Goal: Check status

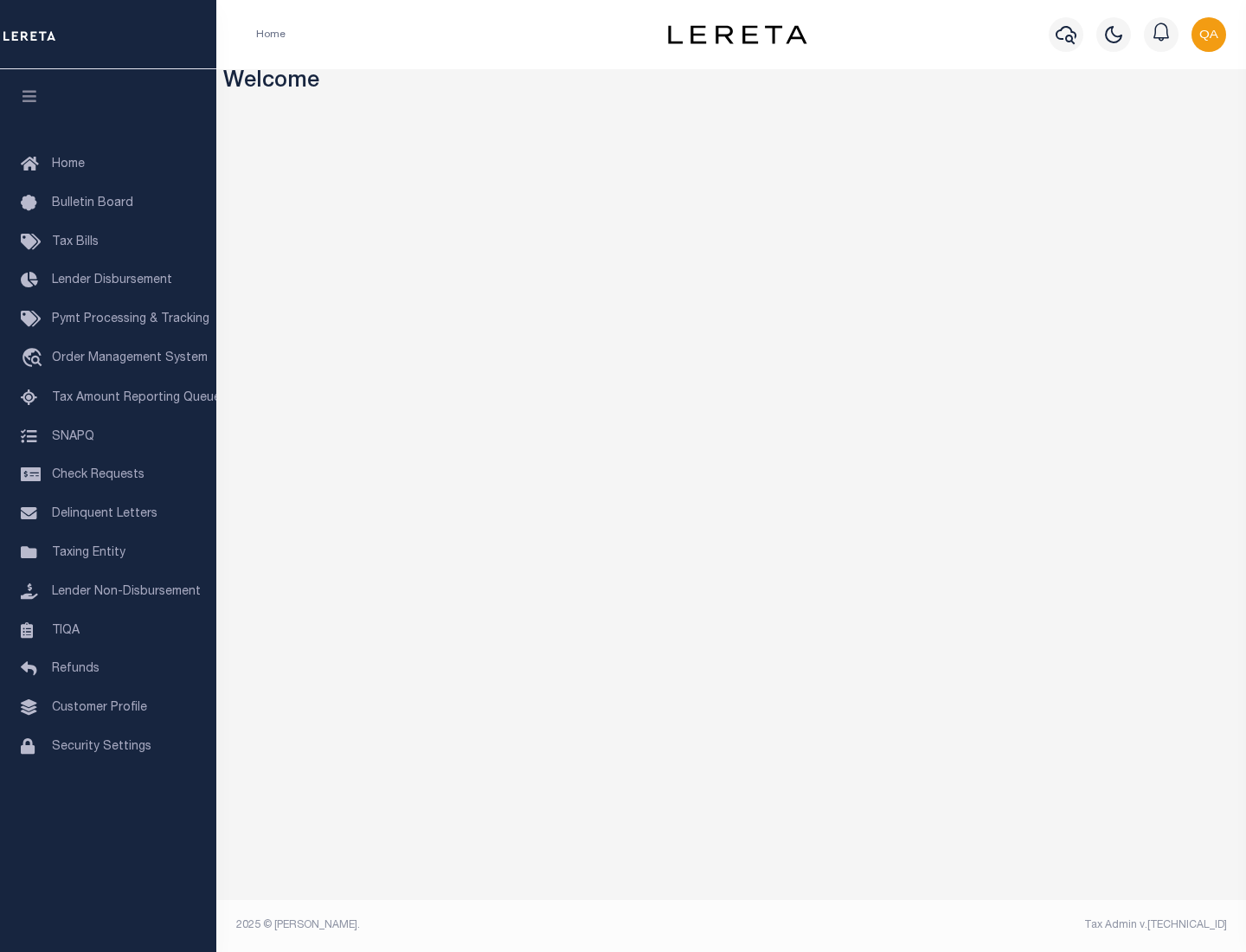
click at [108, 398] on span "Tax Amount Reporting Queue" at bounding box center [135, 398] width 169 height 12
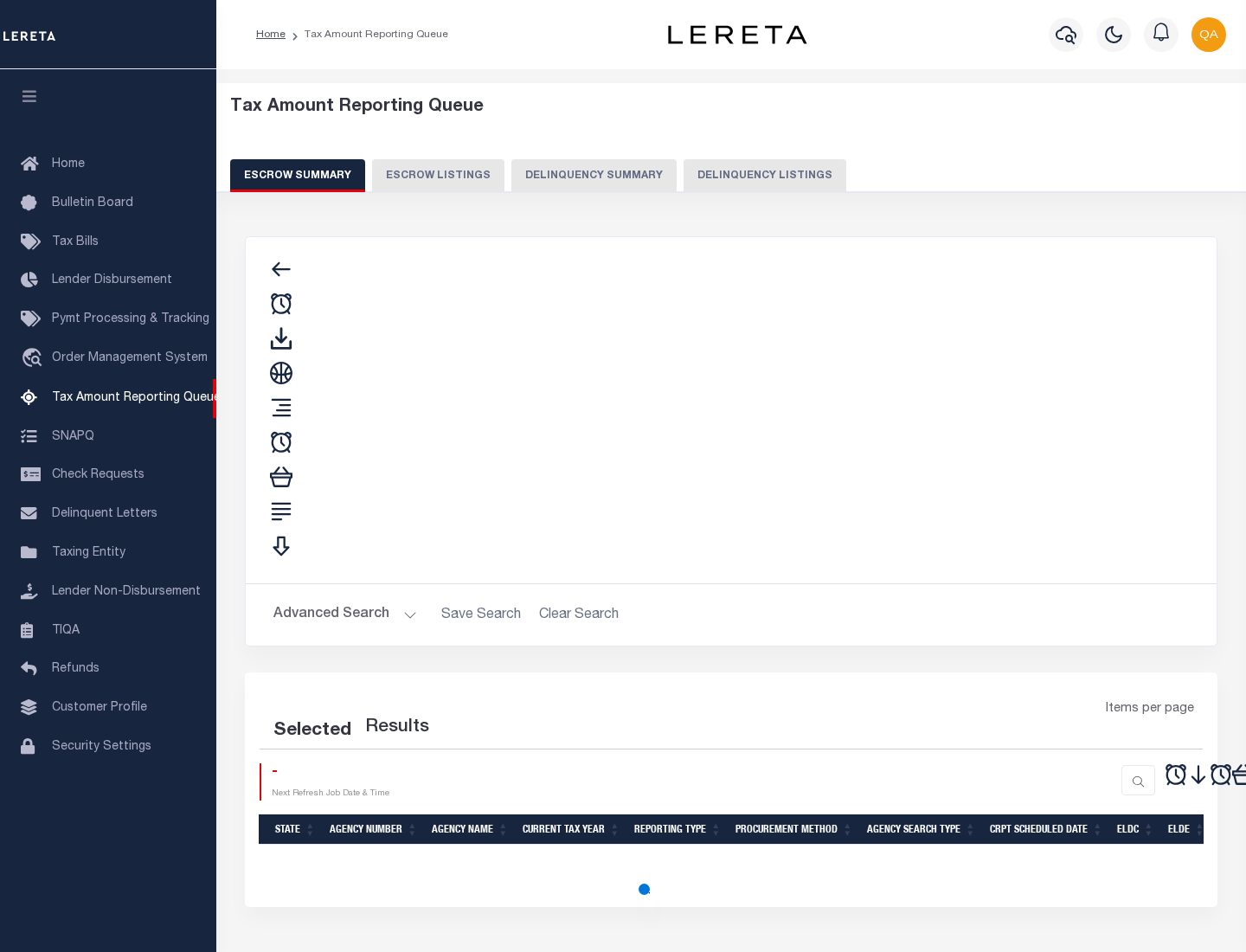
select select "100"
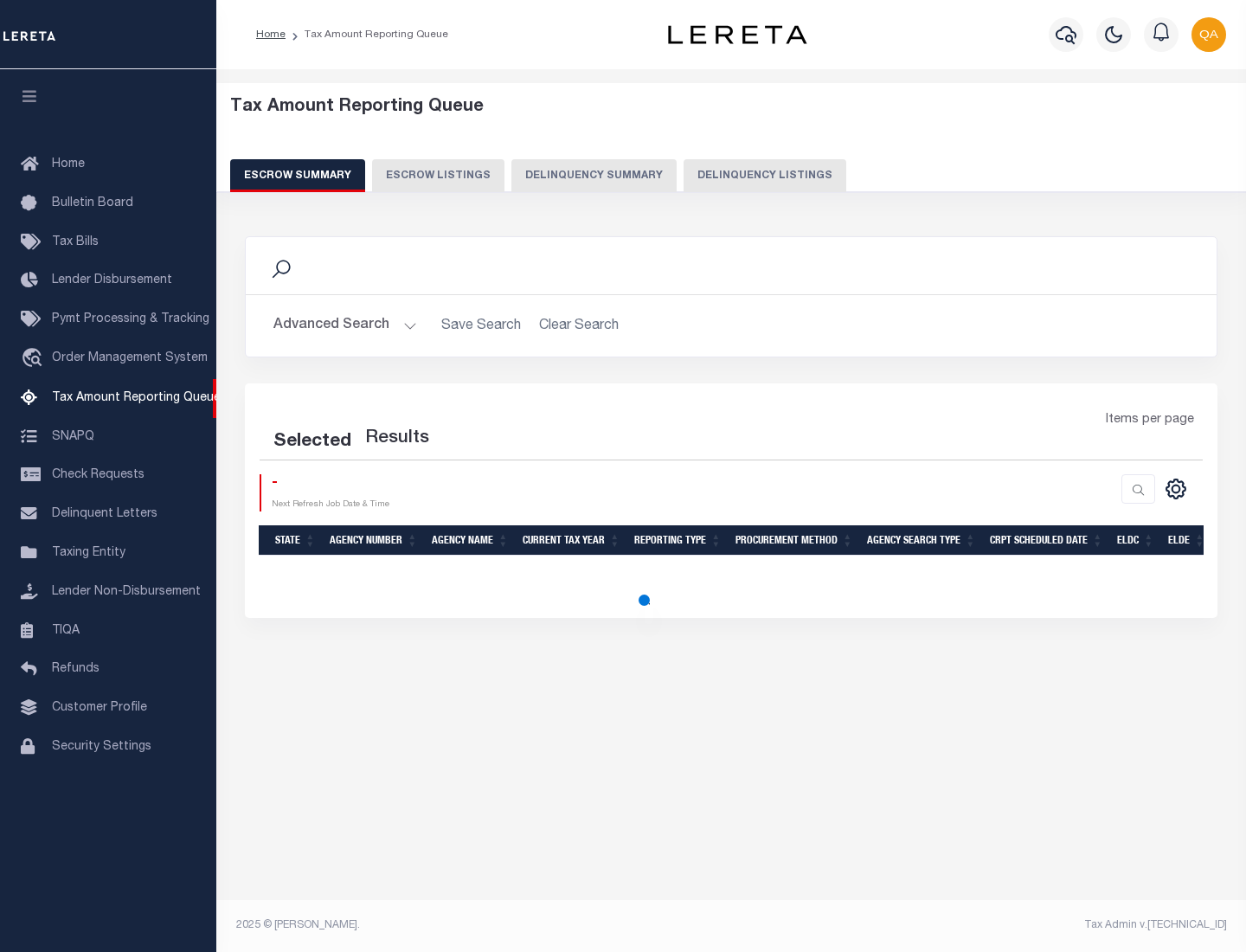
select select "100"
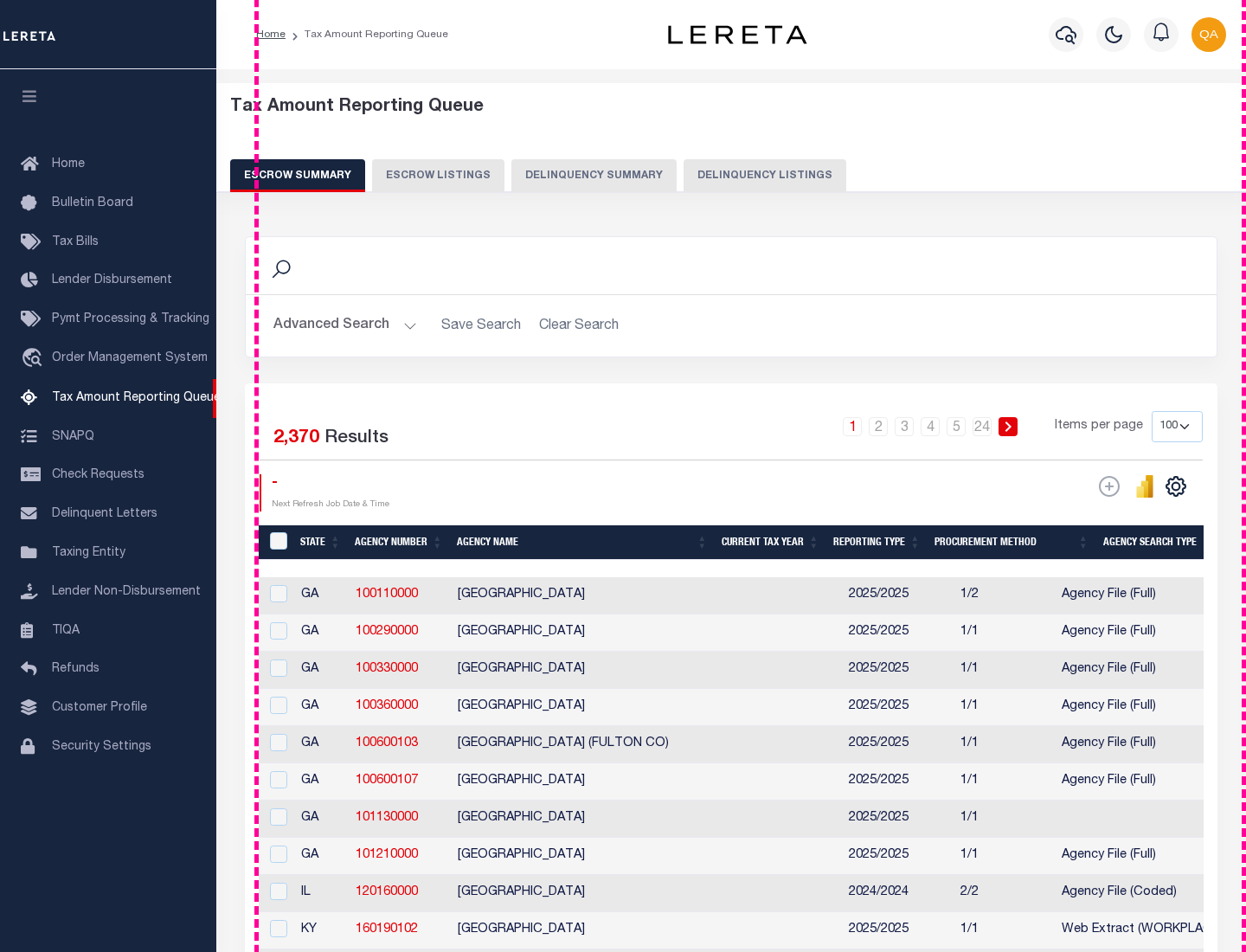
scroll to position [1963, 0]
